Goal: Transaction & Acquisition: Purchase product/service

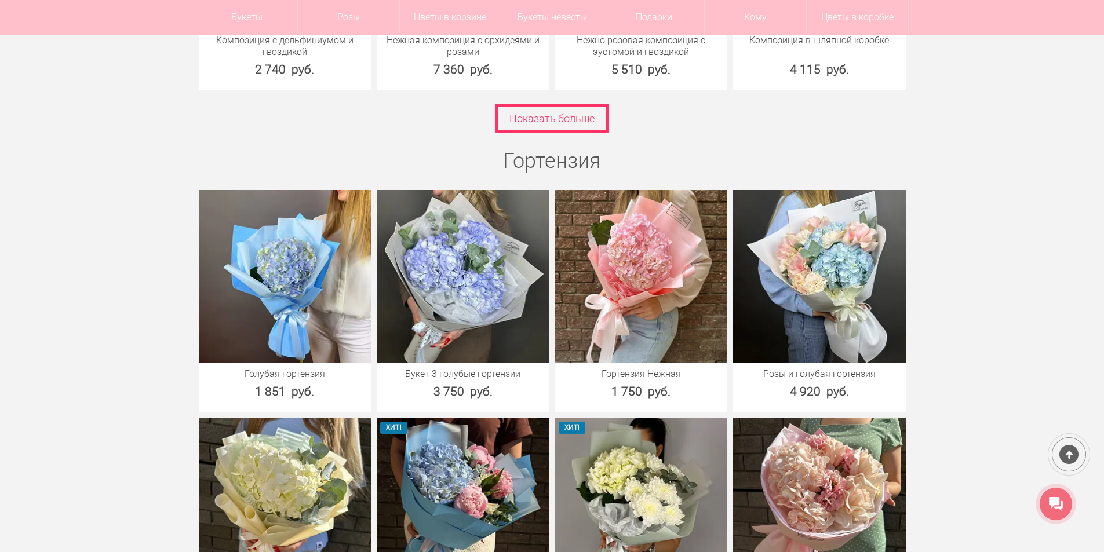
scroll to position [3361, 0]
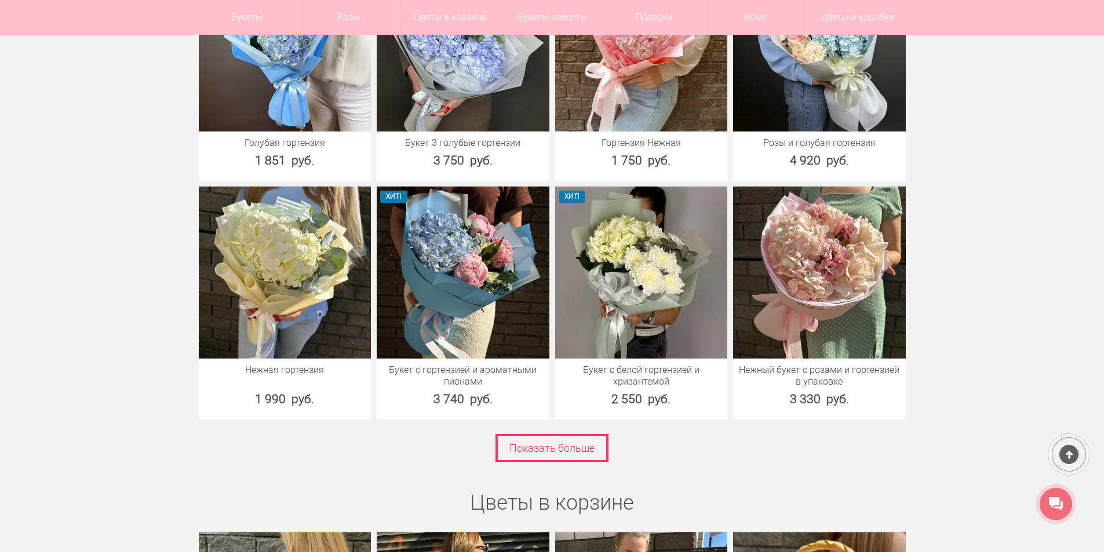
scroll to position [3245, 0]
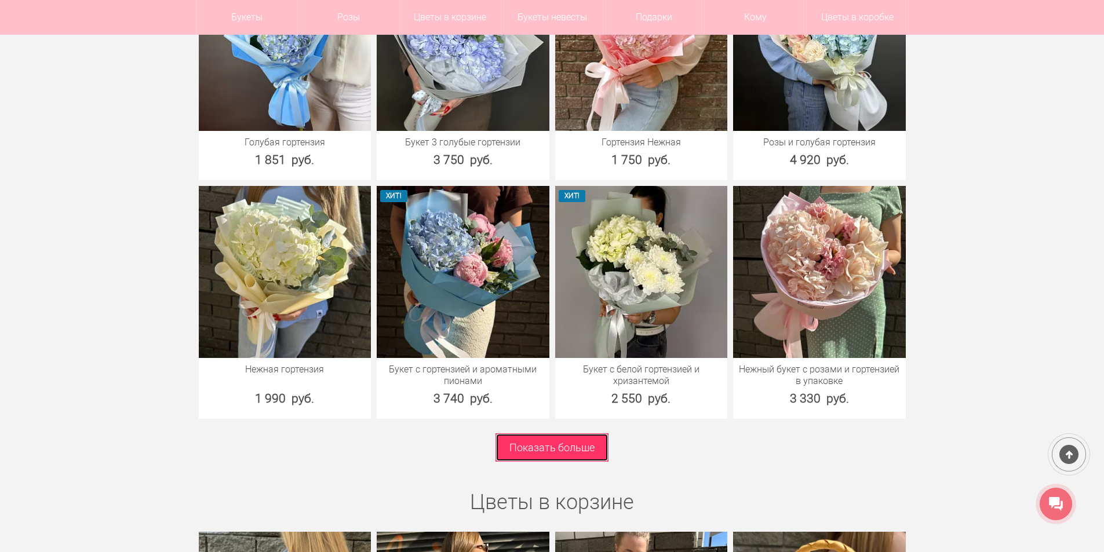
click at [514, 440] on link "Показать больше" at bounding box center [551, 447] width 113 height 28
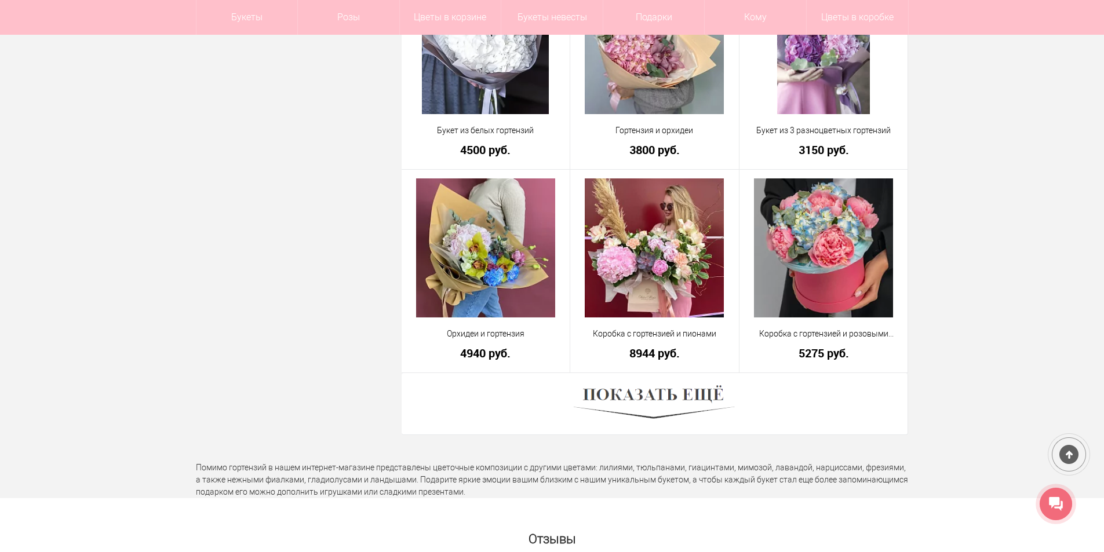
scroll to position [3129, 0]
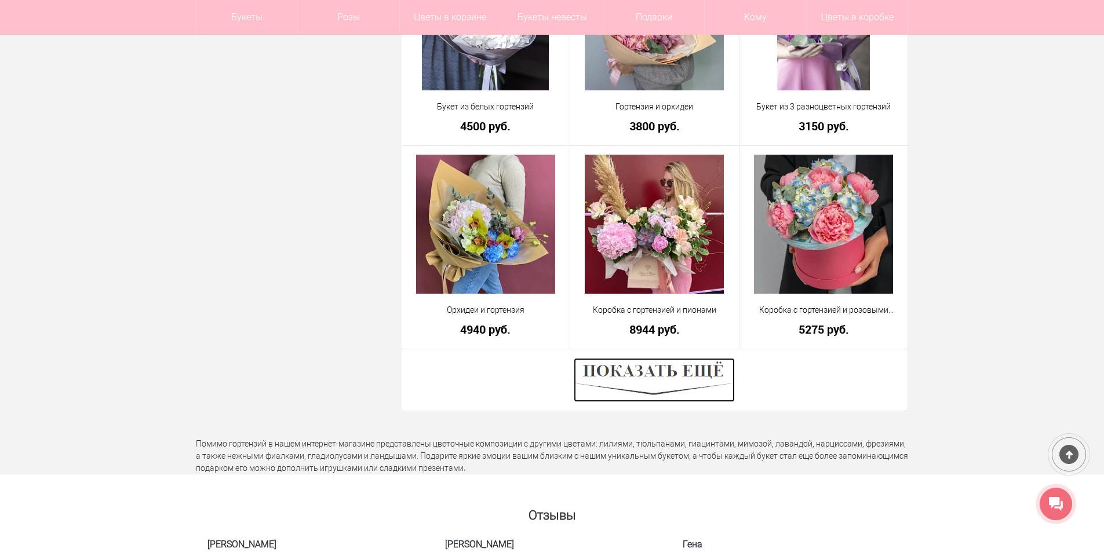
click at [697, 382] on img at bounding box center [654, 380] width 161 height 44
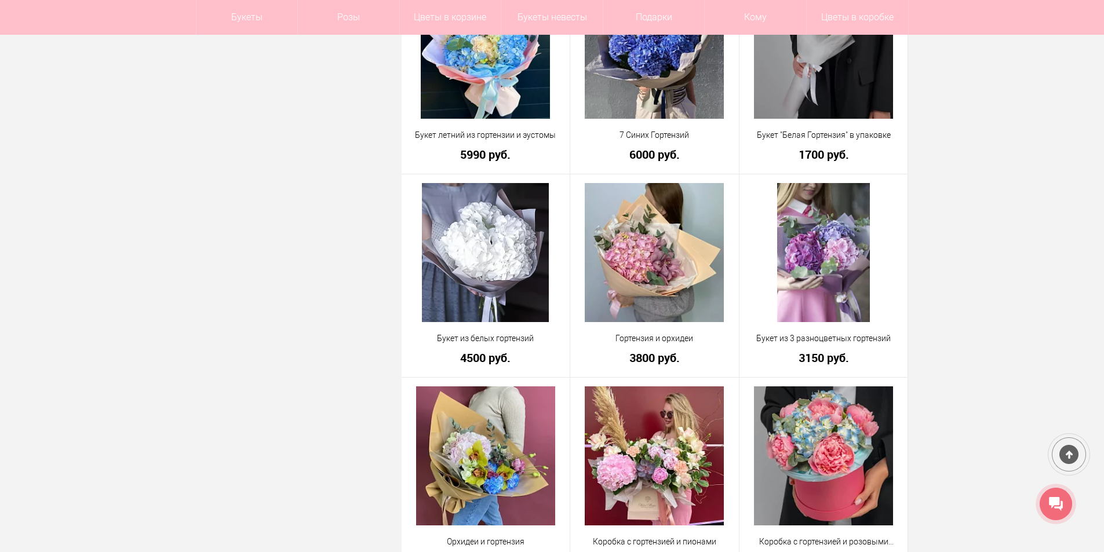
scroll to position [2607, 0]
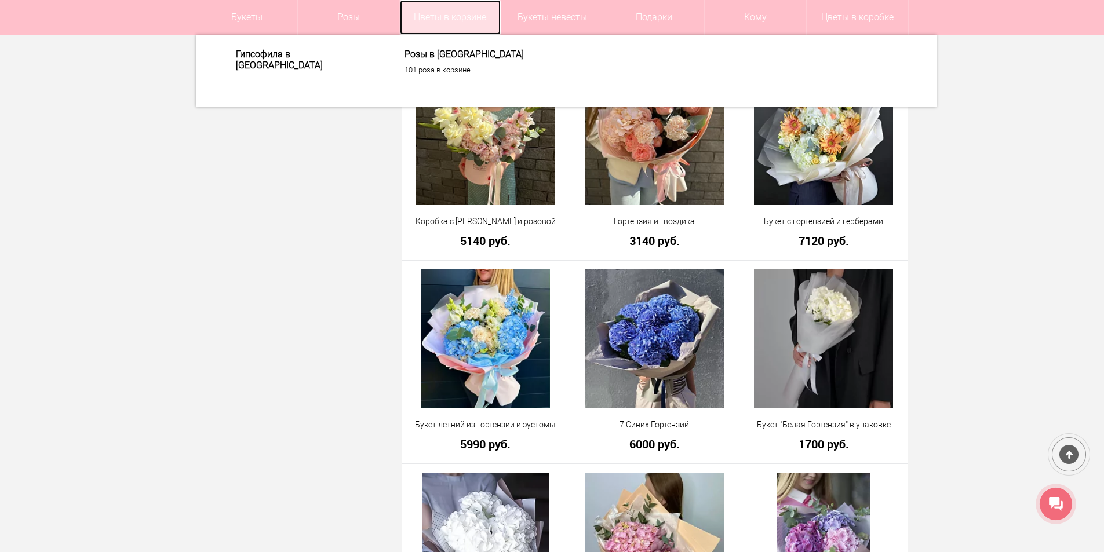
click at [448, 17] on link "Цветы в корзине" at bounding box center [450, 17] width 101 height 35
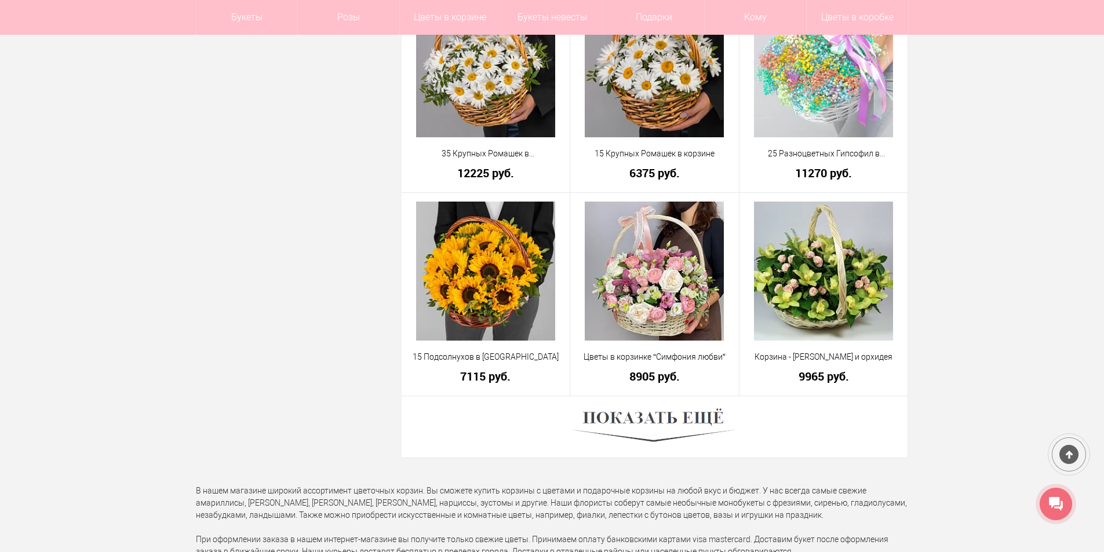
scroll to position [3071, 0]
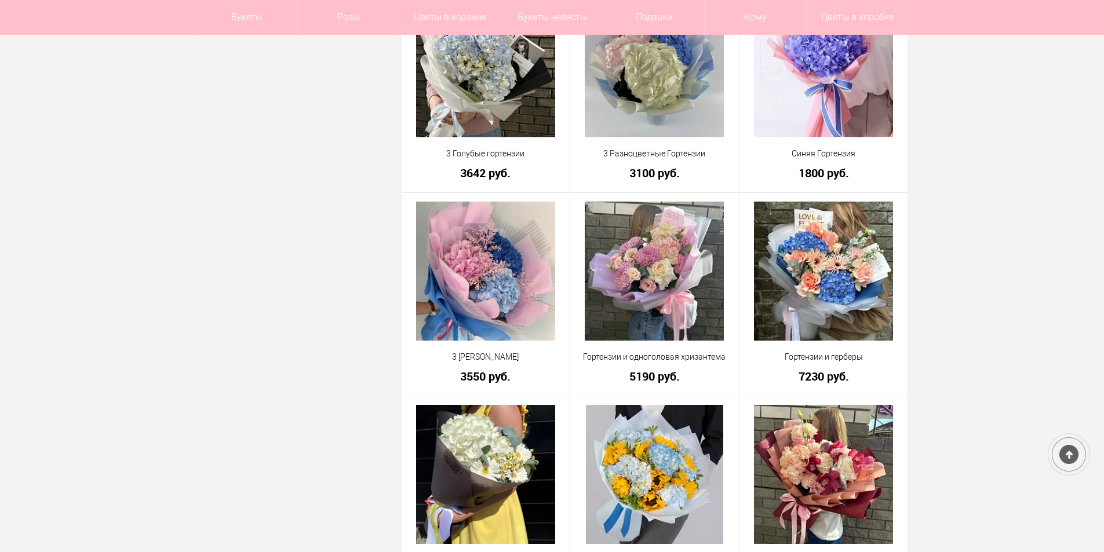
scroll to position [730, 0]
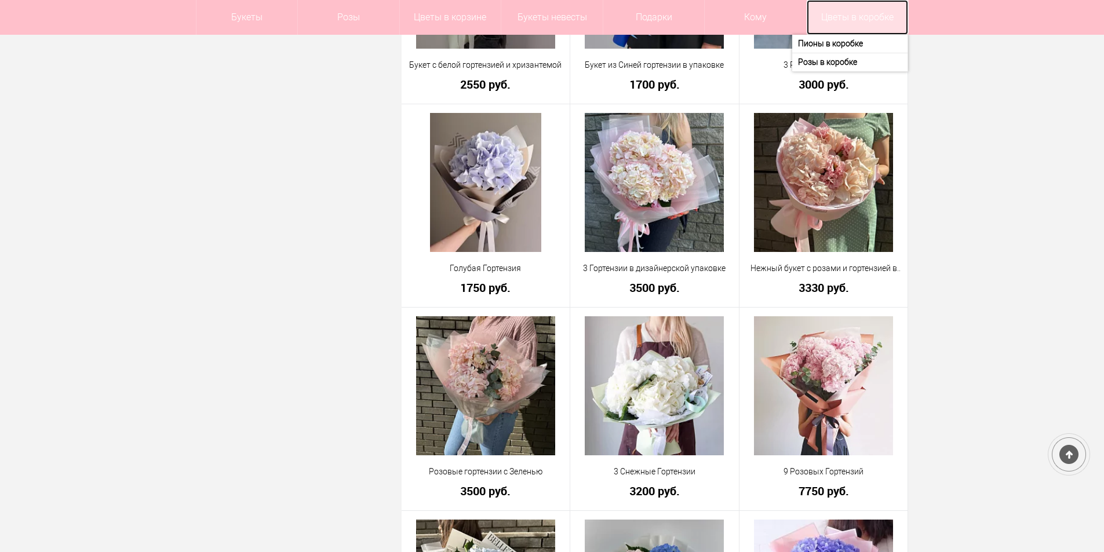
click at [863, 10] on link "Цветы в коробке" at bounding box center [857, 17] width 101 height 35
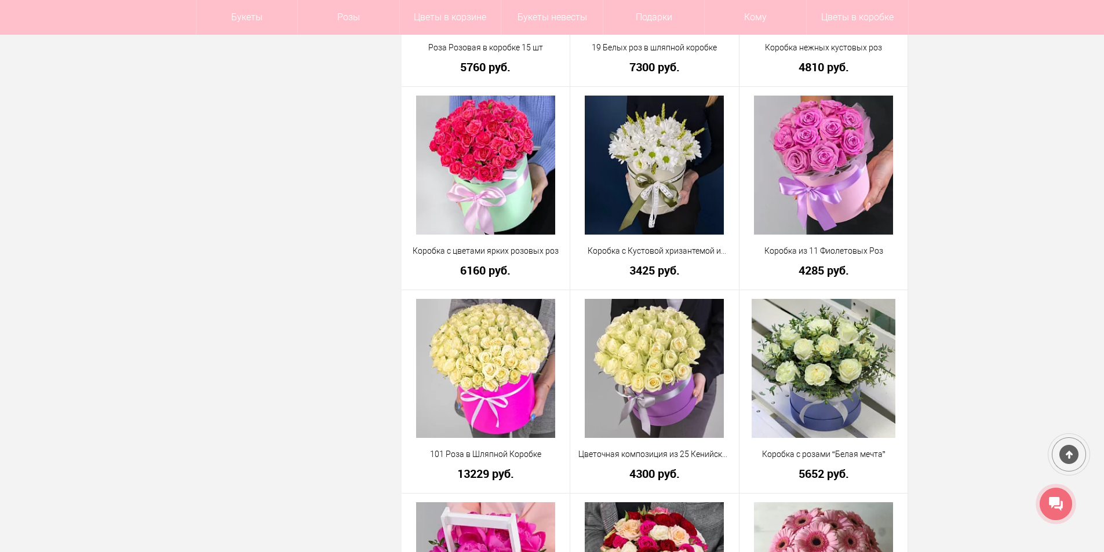
scroll to position [3129, 0]
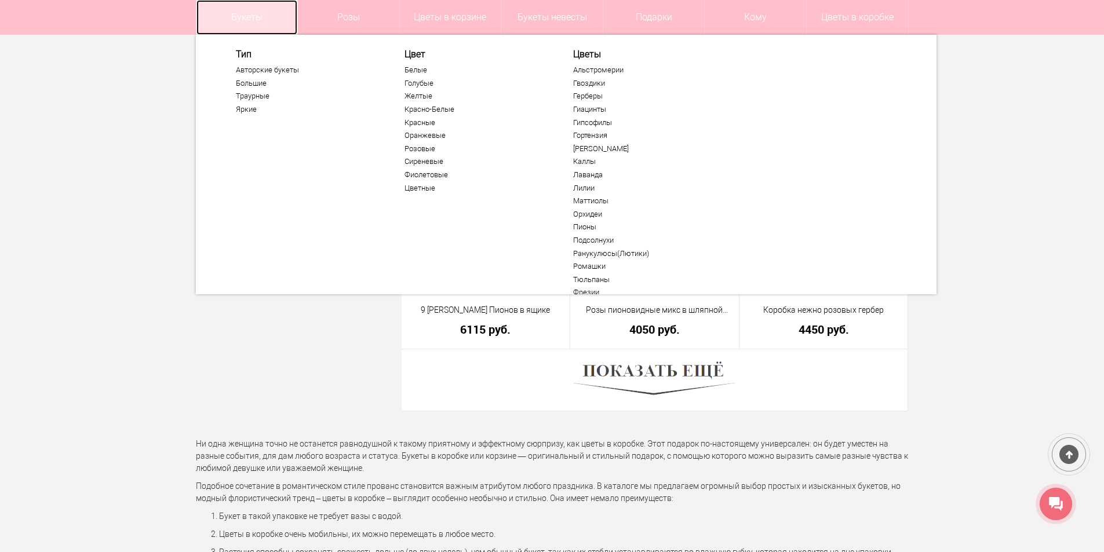
click at [234, 12] on link "Букеты" at bounding box center [246, 17] width 101 height 35
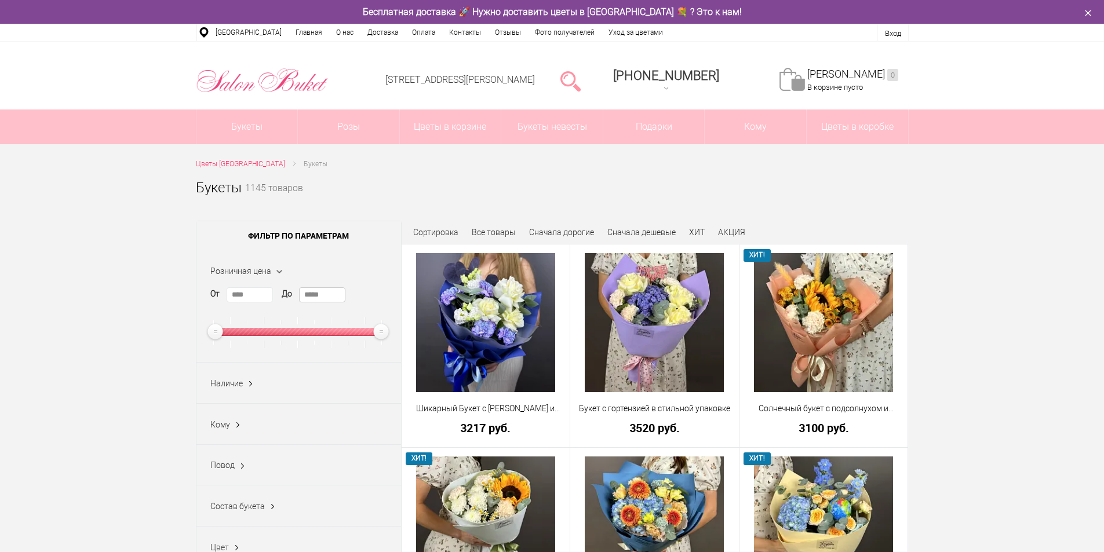
click at [335, 291] on input "*****" at bounding box center [322, 294] width 46 height 15
drag, startPoint x: 335, startPoint y: 291, endPoint x: 283, endPoint y: 289, distance: 52.8
click at [283, 289] on div "От **** До *****" at bounding box center [298, 317] width 177 height 61
type input "****"
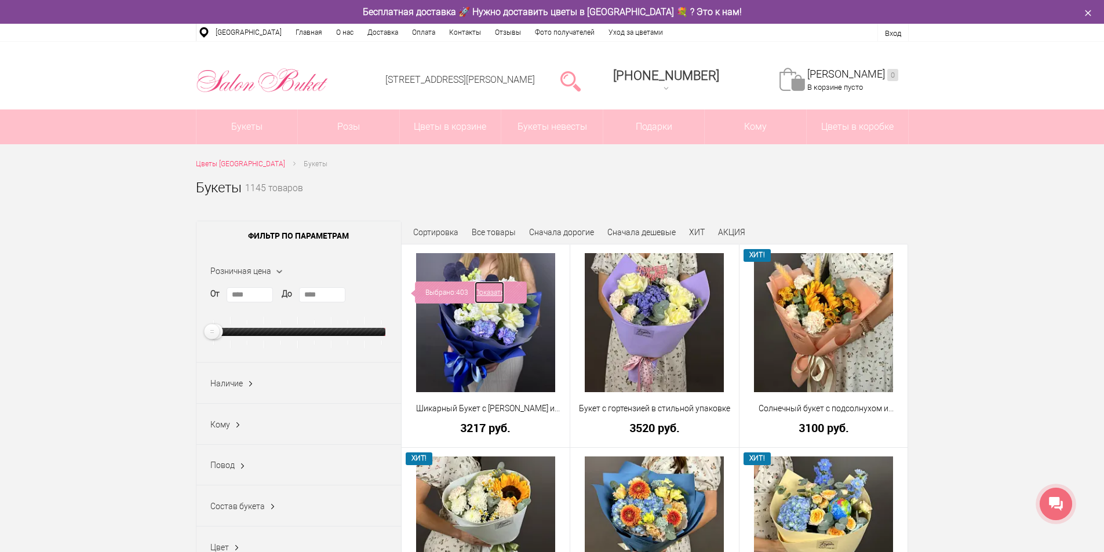
click at [487, 292] on link "Показать" at bounding box center [490, 293] width 30 height 22
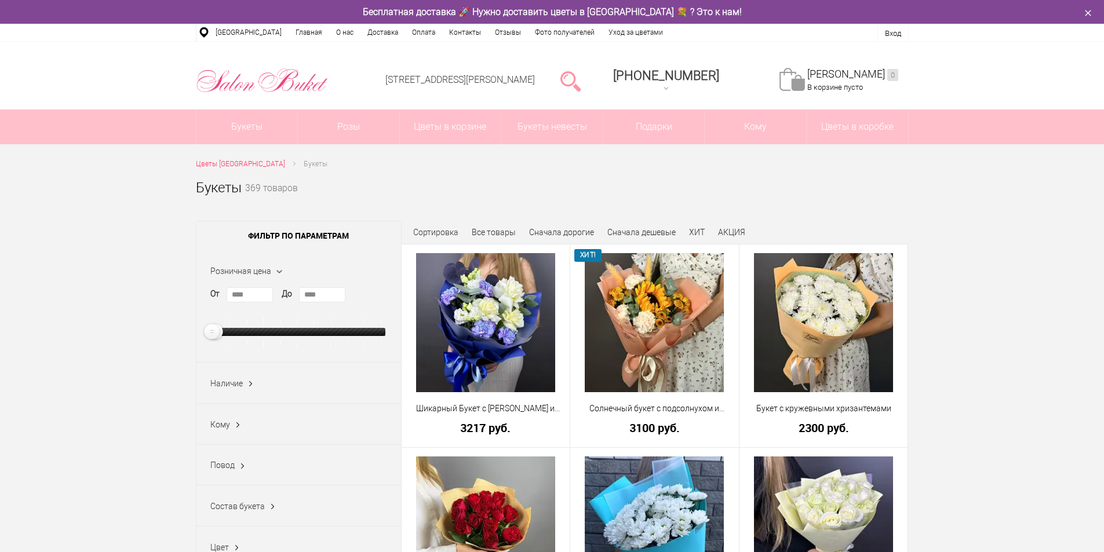
click at [245, 386] on ins at bounding box center [251, 384] width 12 height 15
click at [232, 426] on label "В наличии (112)" at bounding box center [247, 425] width 74 height 12
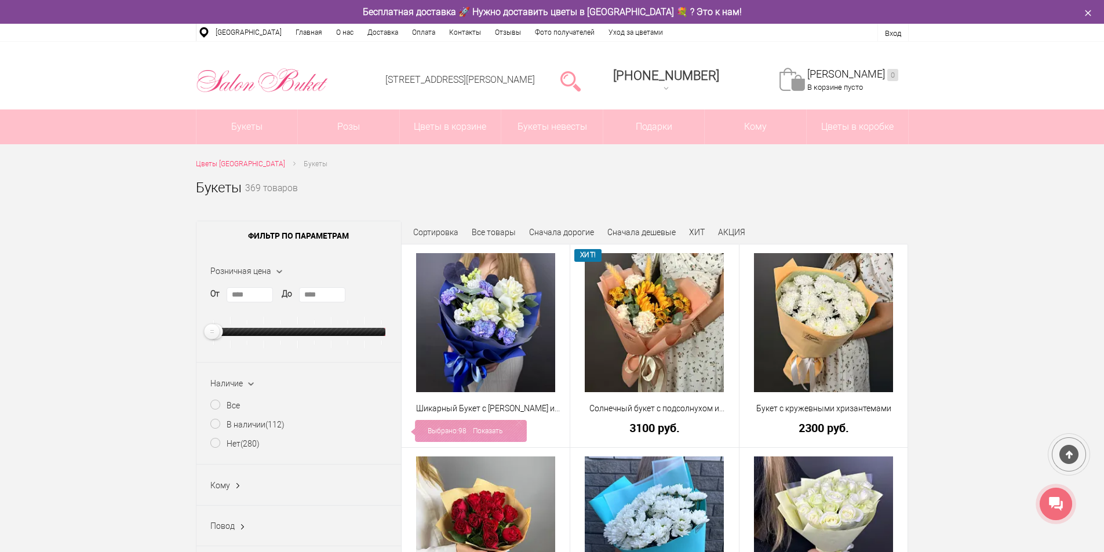
scroll to position [232, 0]
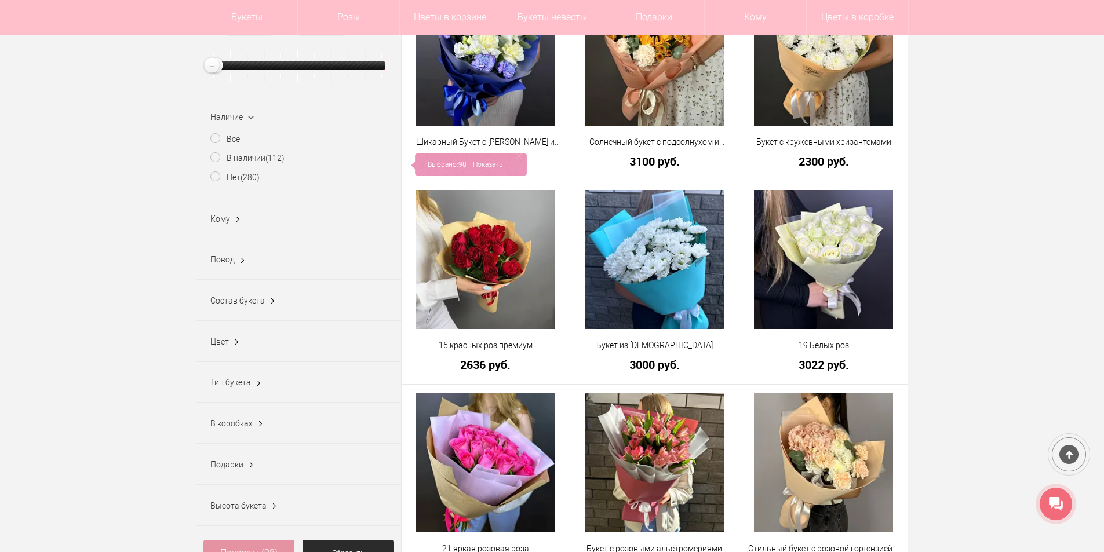
click at [281, 275] on div "Повод 23 февраля (22) 8 марта (61) 9 мая (33) 1 сентября (74) Без повода (102) …" at bounding box center [298, 259] width 205 height 41
click at [235, 267] on div "Повод 23 февраля (22) 8 марта (61) 9 мая (33) 1 сентября (74) Без повода (102) …" at bounding box center [298, 259] width 205 height 41
click at [245, 264] on ins at bounding box center [242, 260] width 12 height 15
click at [228, 337] on label "1 сентября (74)" at bounding box center [236, 339] width 53 height 12
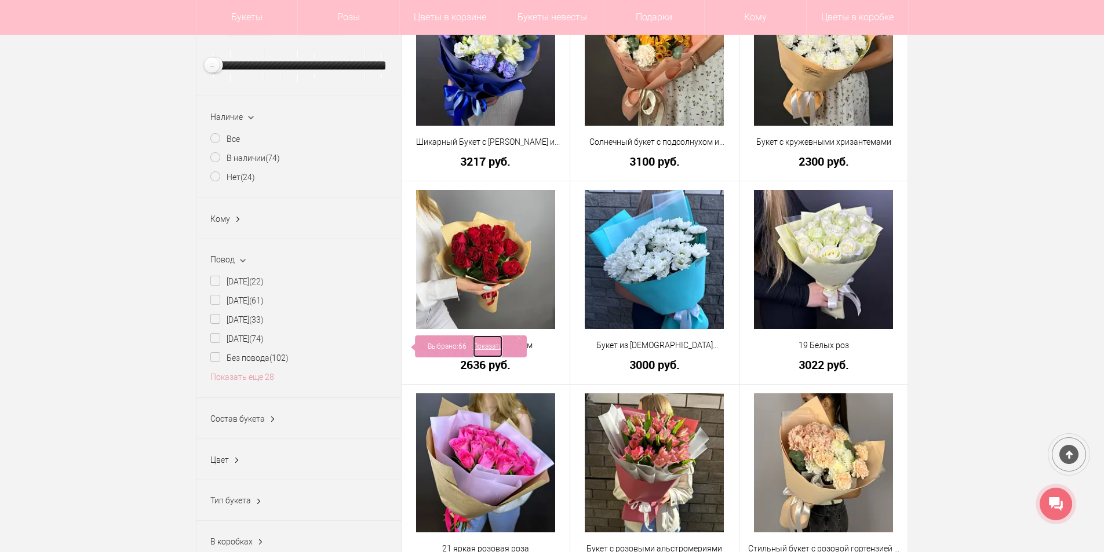
click at [493, 345] on link "Показать" at bounding box center [488, 346] width 30 height 22
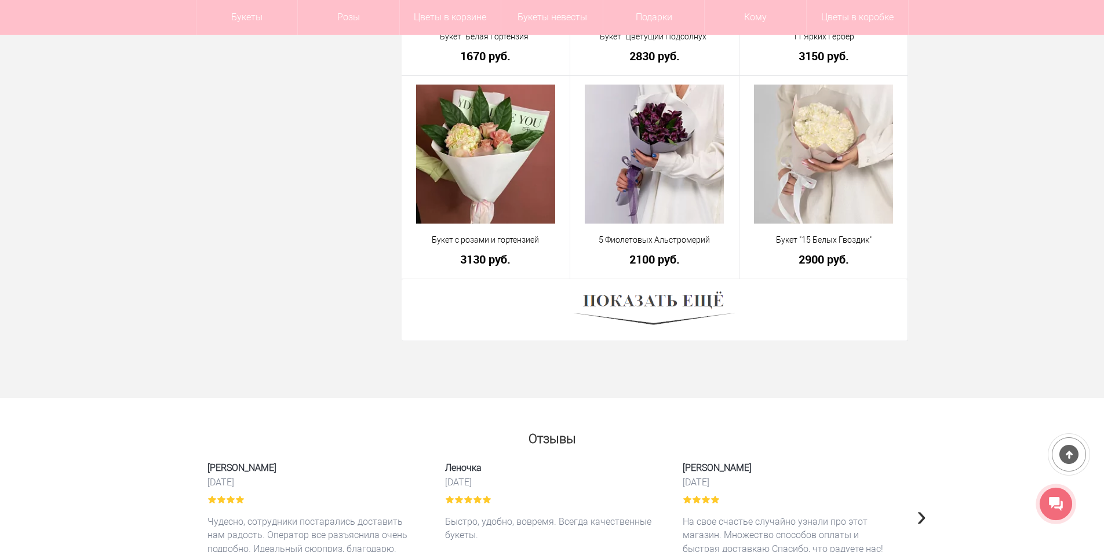
scroll to position [3187, 0]
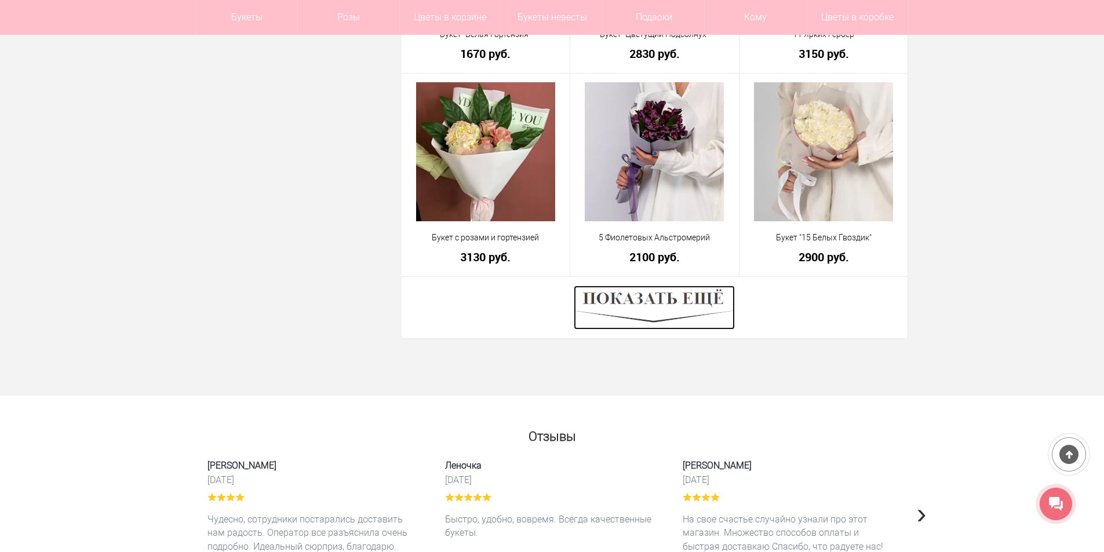
click at [639, 311] on img at bounding box center [654, 308] width 161 height 44
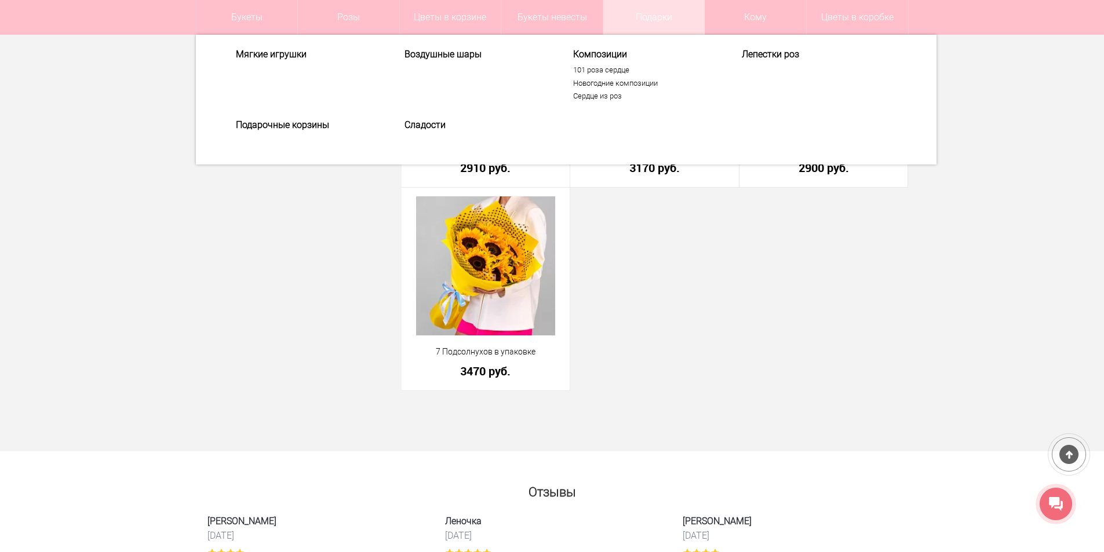
scroll to position [4693, 0]
